Goal: Task Accomplishment & Management: Use online tool/utility

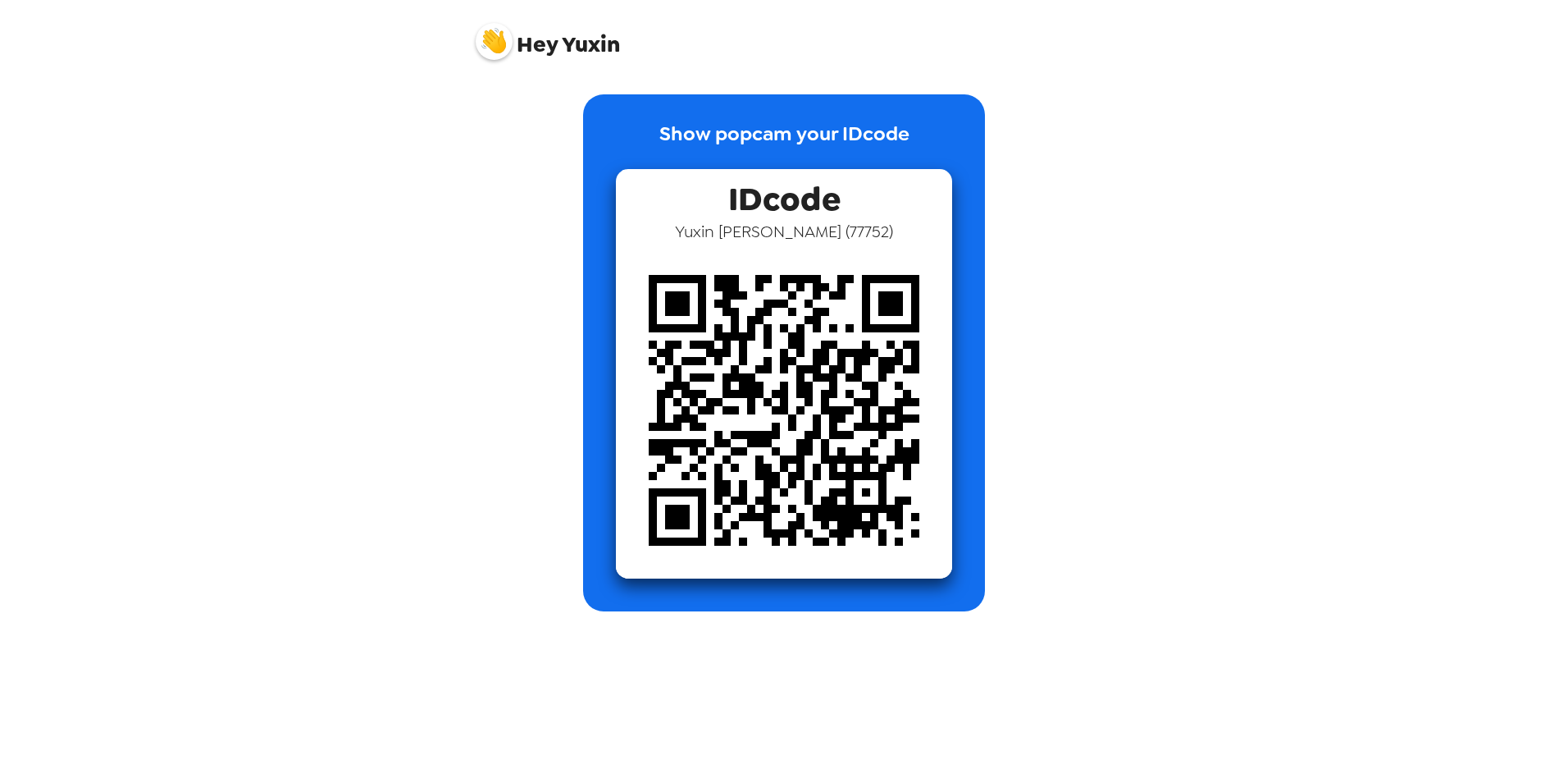
click at [895, 297] on img at bounding box center [784, 410] width 336 height 336
click at [788, 195] on span "IDcode" at bounding box center [784, 195] width 112 height 52
